Goal: Register for event/course

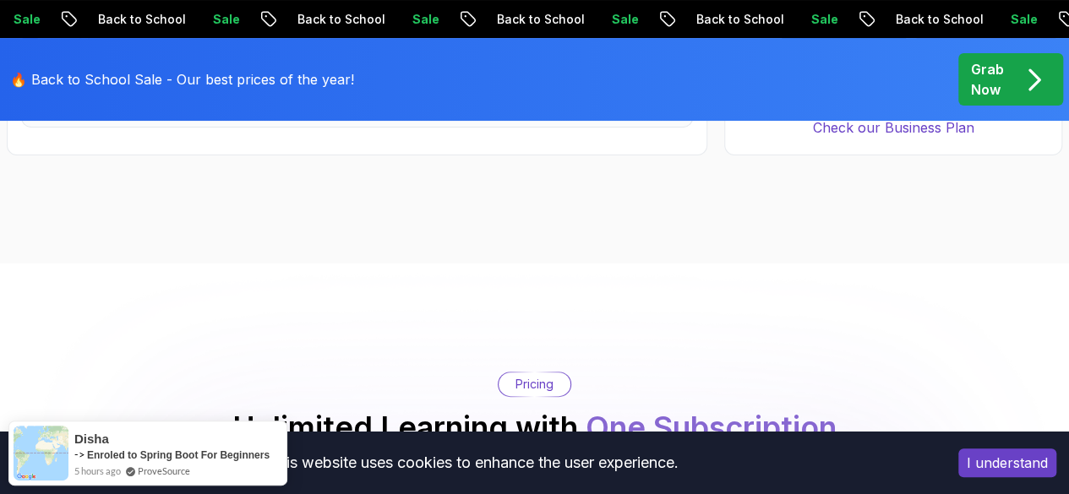
scroll to position [3303, 0]
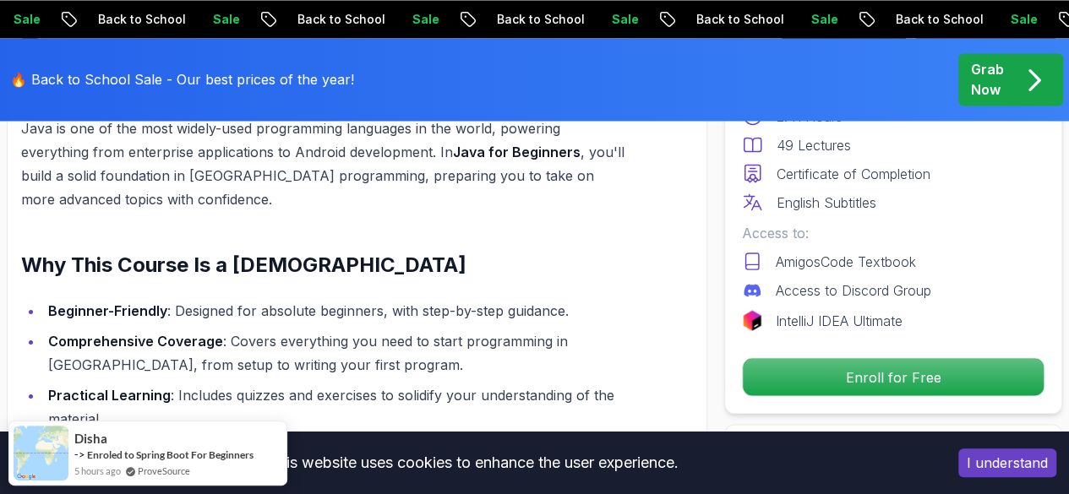
scroll to position [1503, 0]
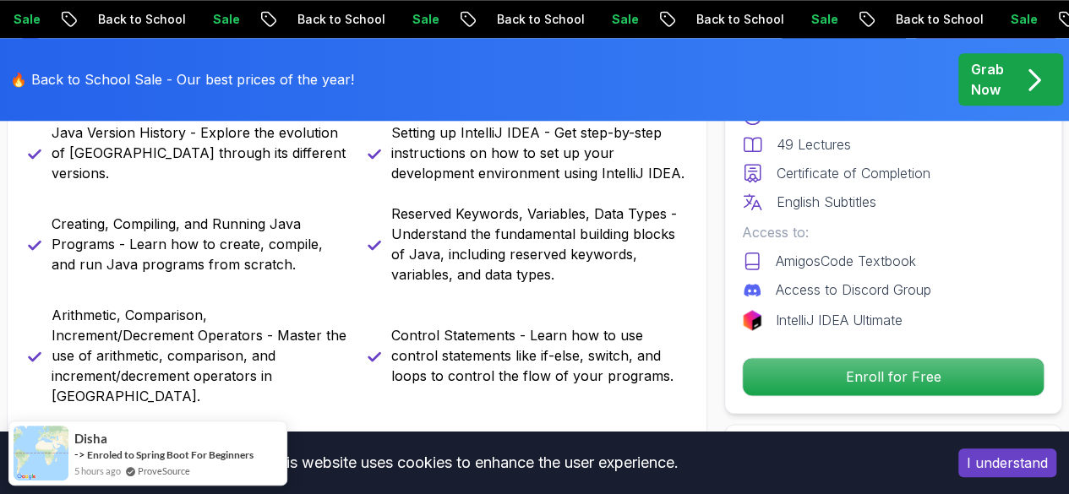
scroll to position [894, 0]
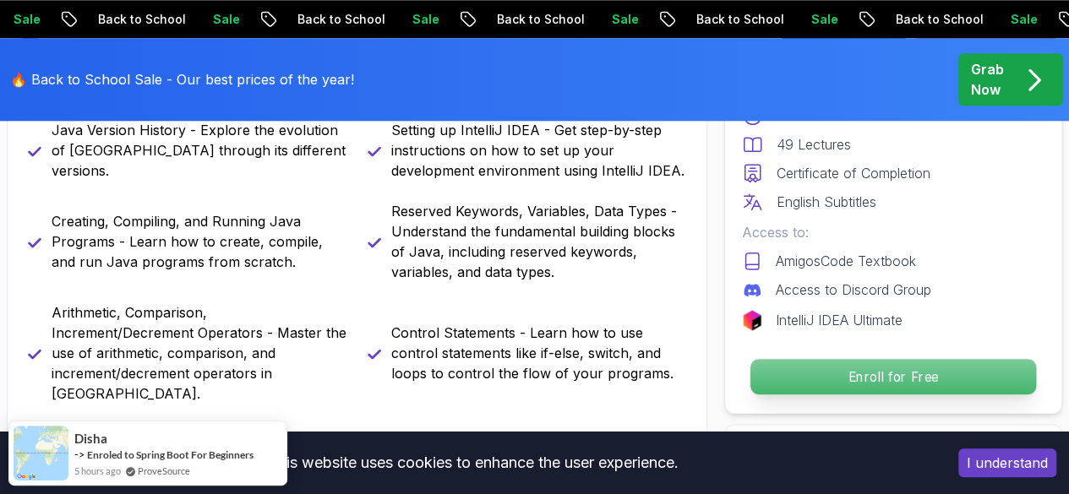
click at [957, 374] on p "Enroll for Free" at bounding box center [893, 376] width 286 height 35
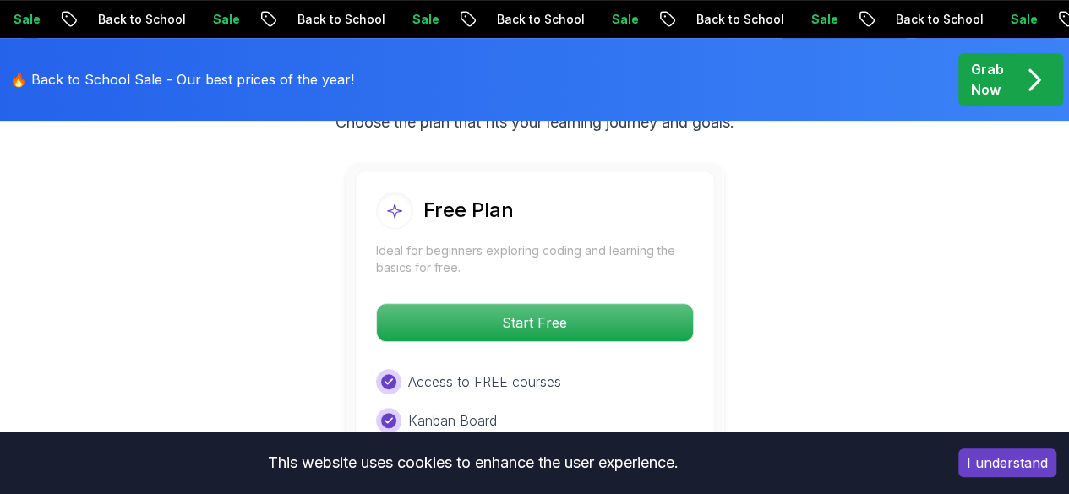
scroll to position [3649, 0]
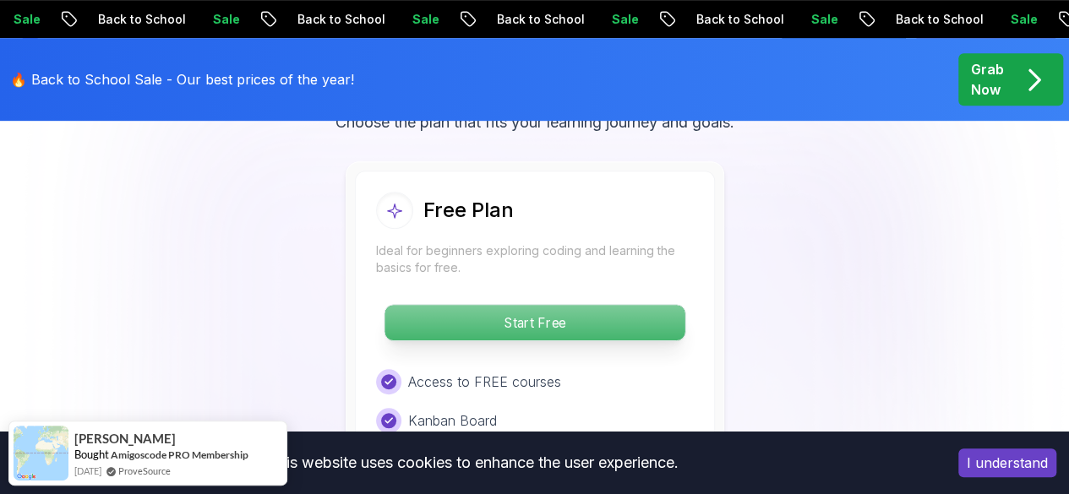
click at [604, 305] on p "Start Free" at bounding box center [535, 322] width 300 height 35
